Goal: Task Accomplishment & Management: Manage account settings

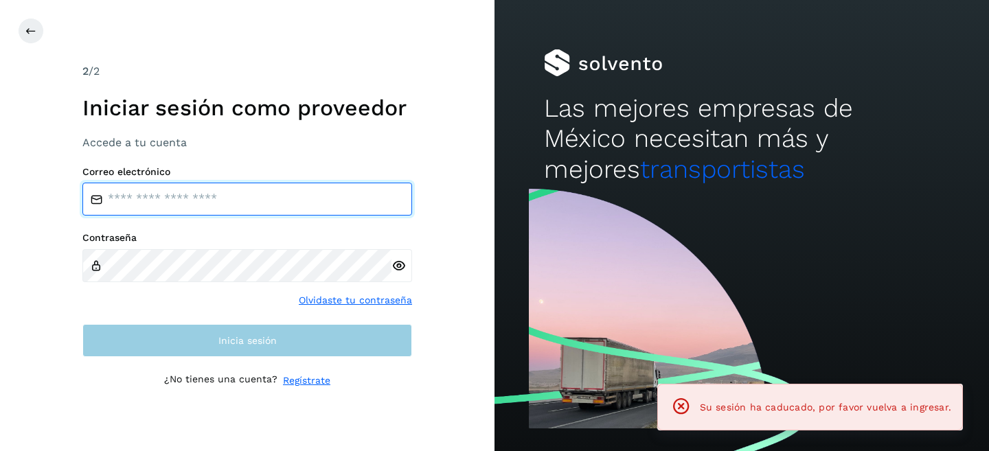
type input "**********"
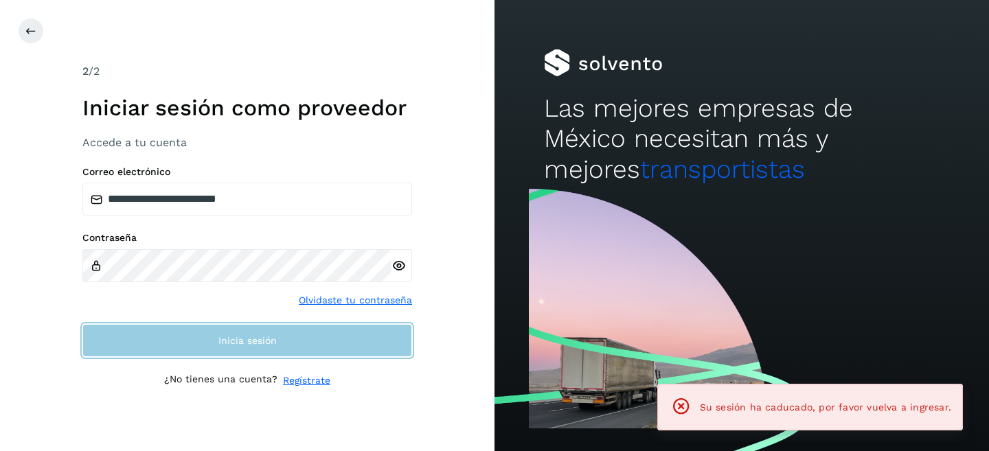
click at [225, 334] on button "Inicia sesión" at bounding box center [247, 340] width 330 height 33
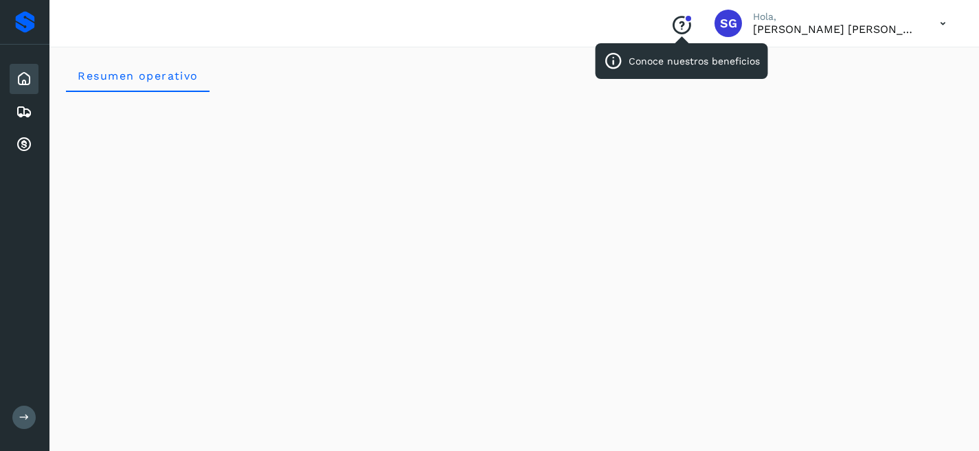
click at [692, 25] on icon "Conoce nuestros beneficios" at bounding box center [681, 25] width 22 height 22
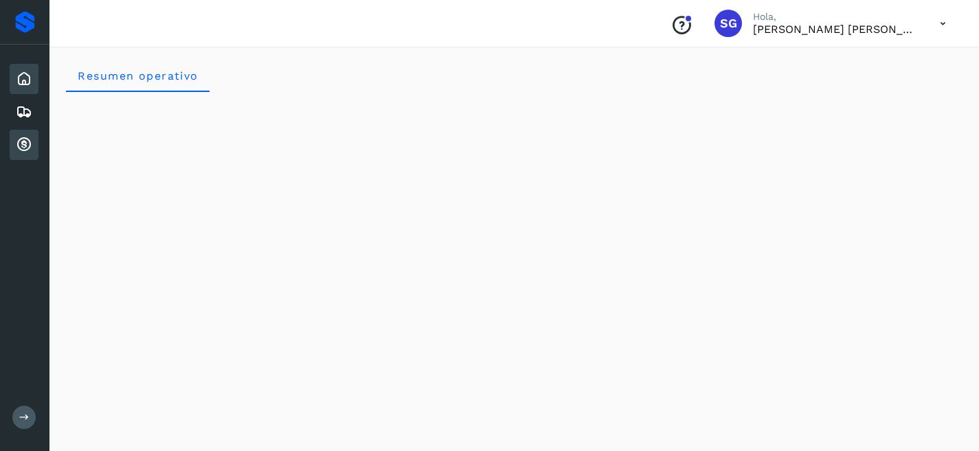
click at [18, 139] on icon at bounding box center [24, 145] width 16 height 16
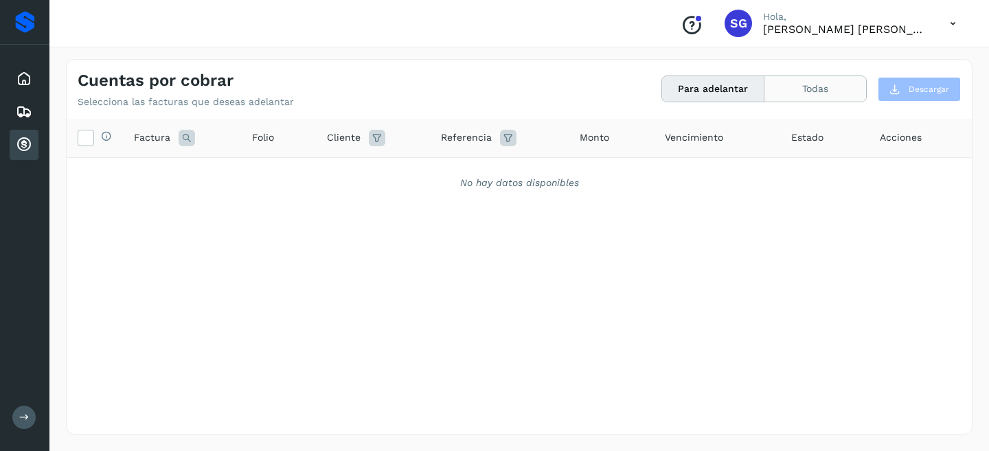
click at [815, 96] on button "Todas" at bounding box center [815, 88] width 102 height 25
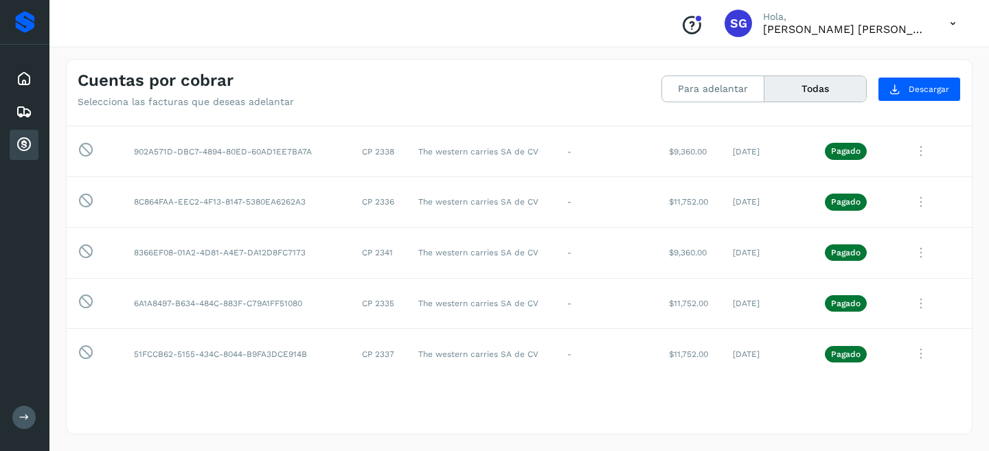
scroll to position [961, 0]
